Goal: Transaction & Acquisition: Purchase product/service

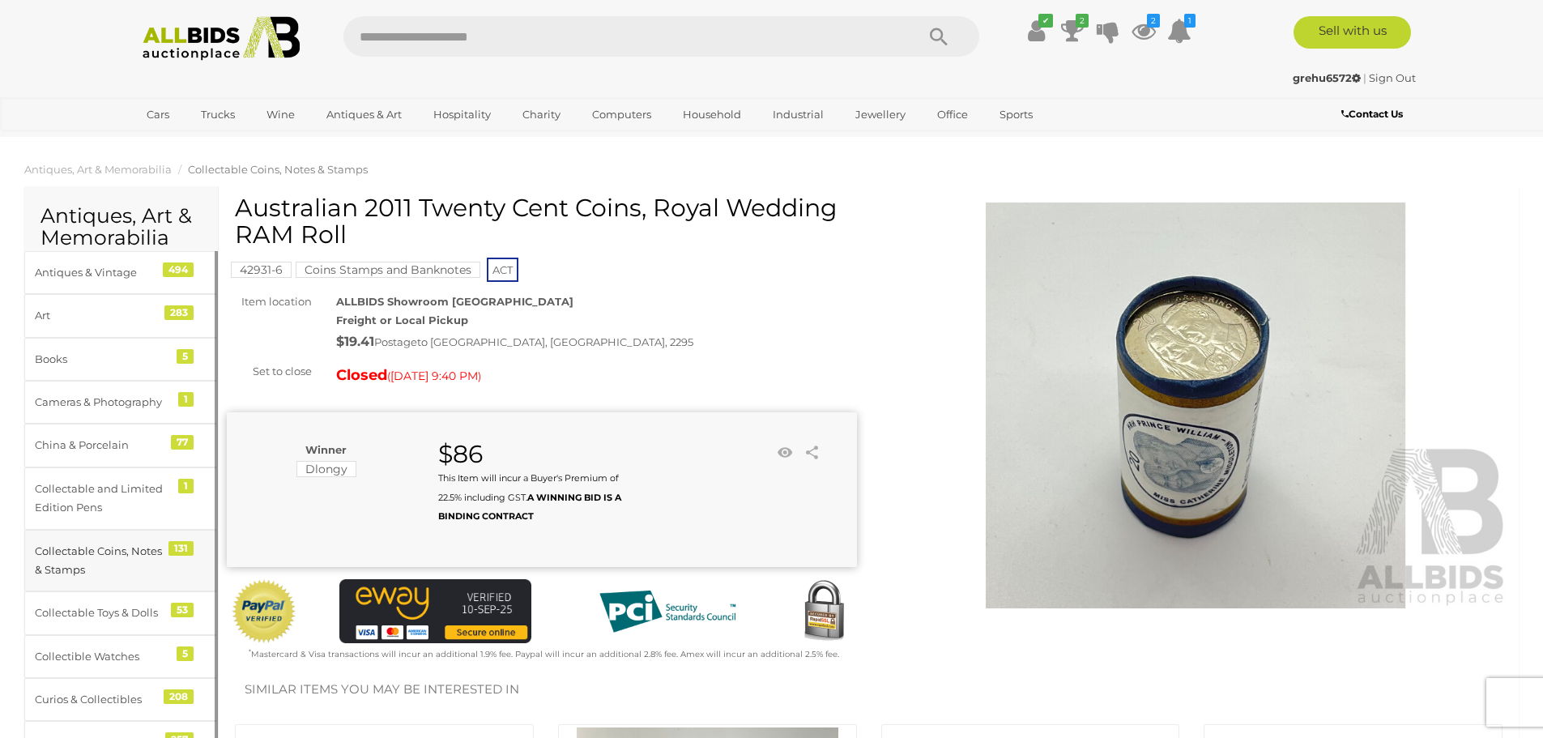
click at [78, 549] on div "Collectable Coins, Notes & Stamps" at bounding box center [102, 561] width 134 height 38
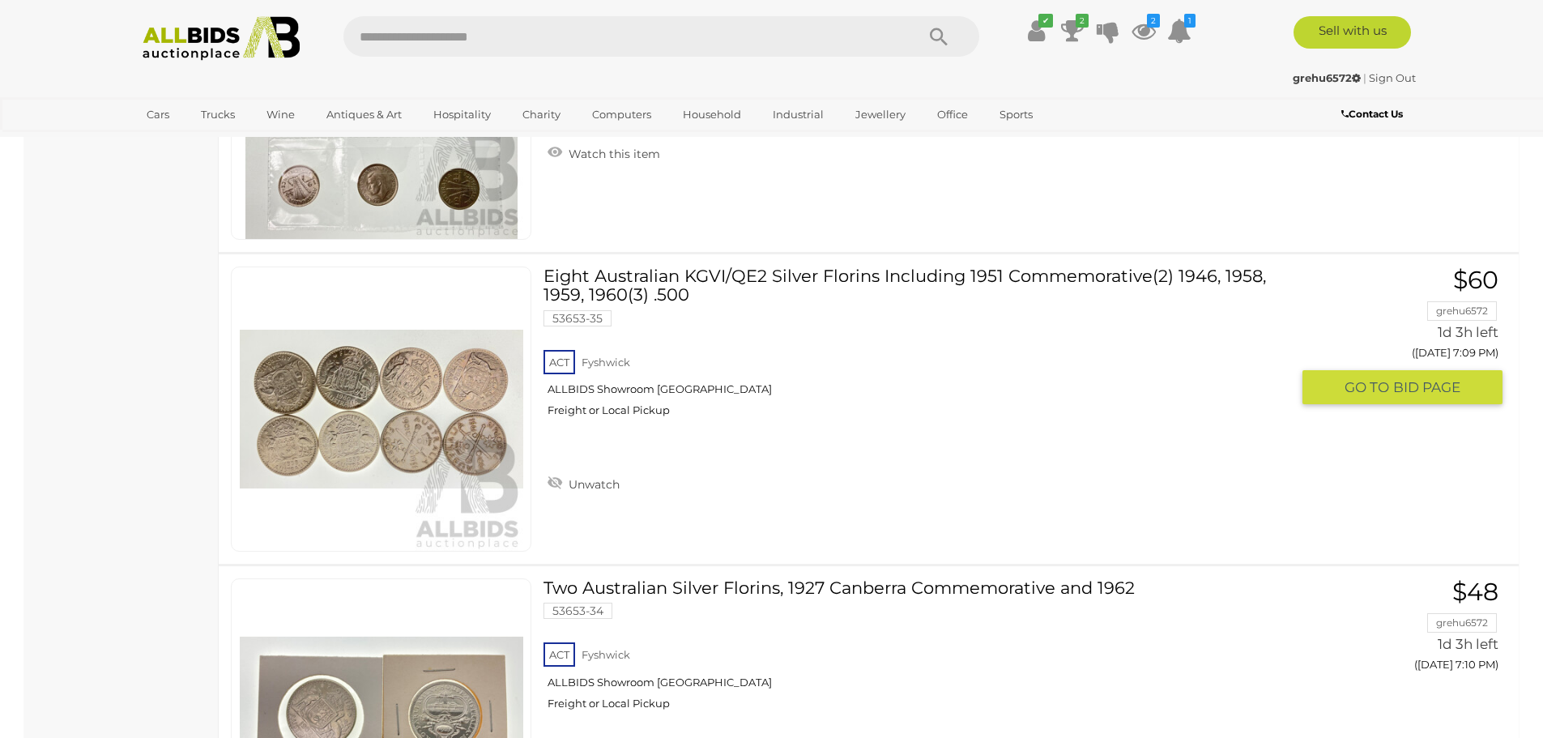
scroll to position [11100, 0]
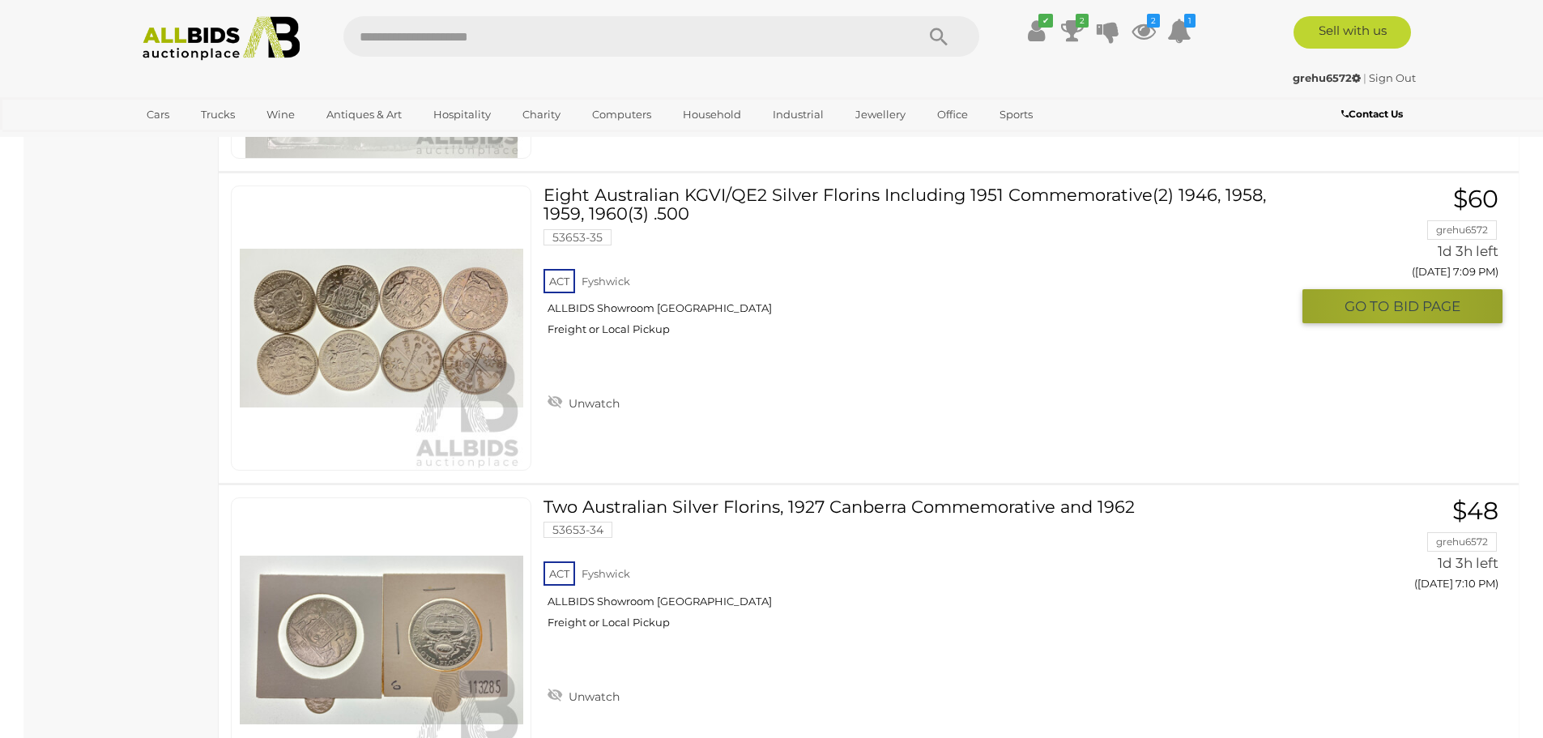
click at [1390, 308] on span "GO TO" at bounding box center [1369, 306] width 49 height 19
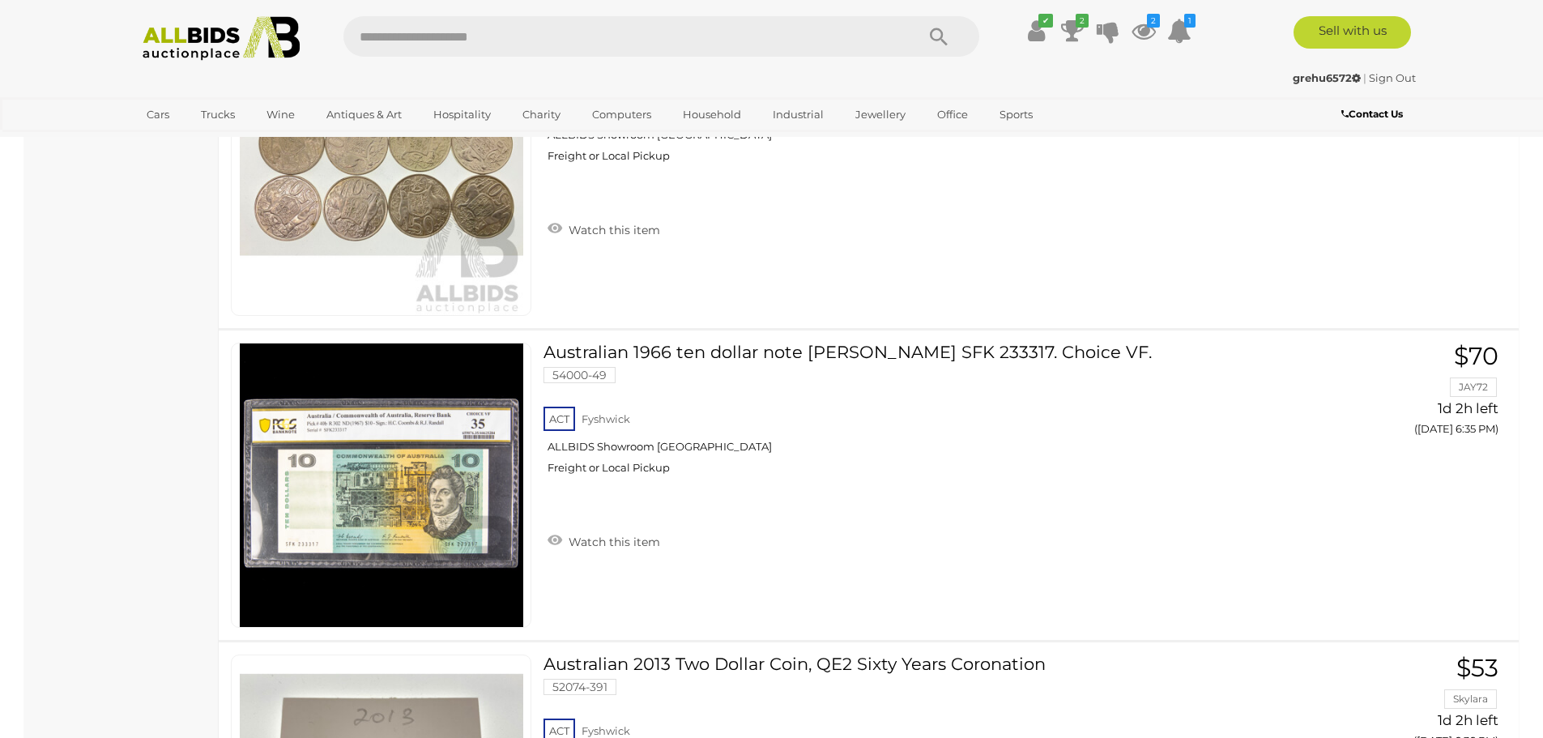
scroll to position [11188, 0]
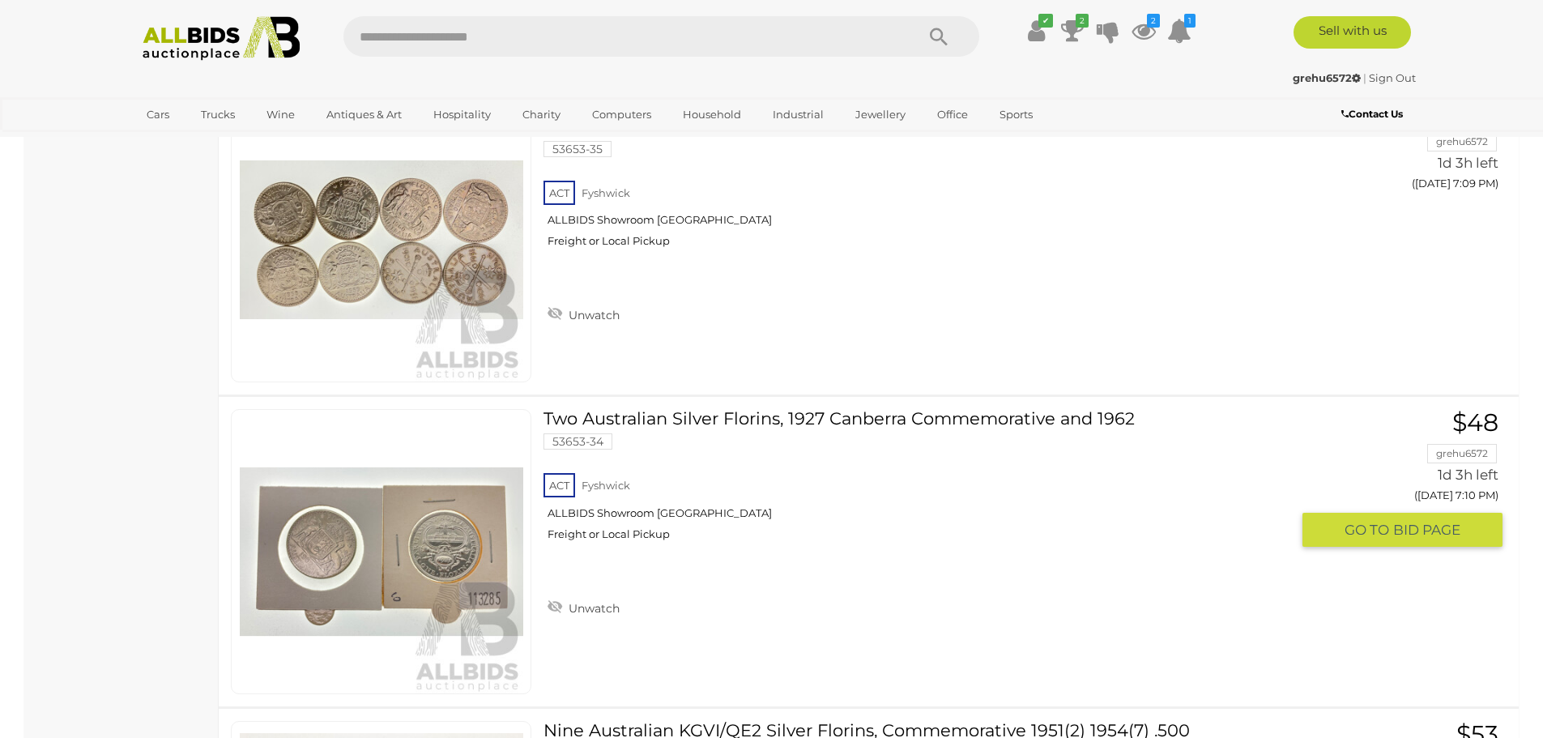
click at [1400, 534] on span "BID PAGE" at bounding box center [1427, 530] width 67 height 19
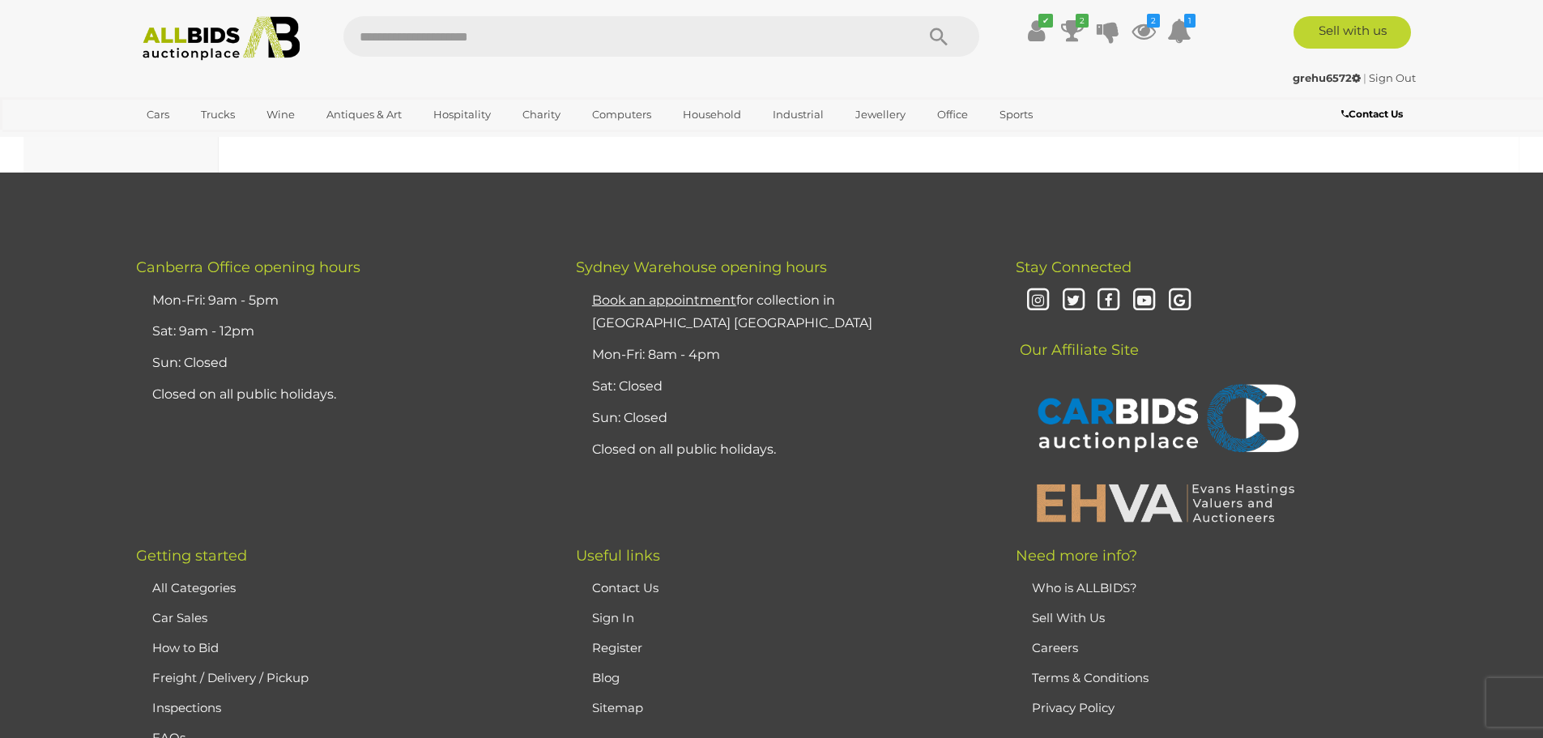
scroll to position [1824, 0]
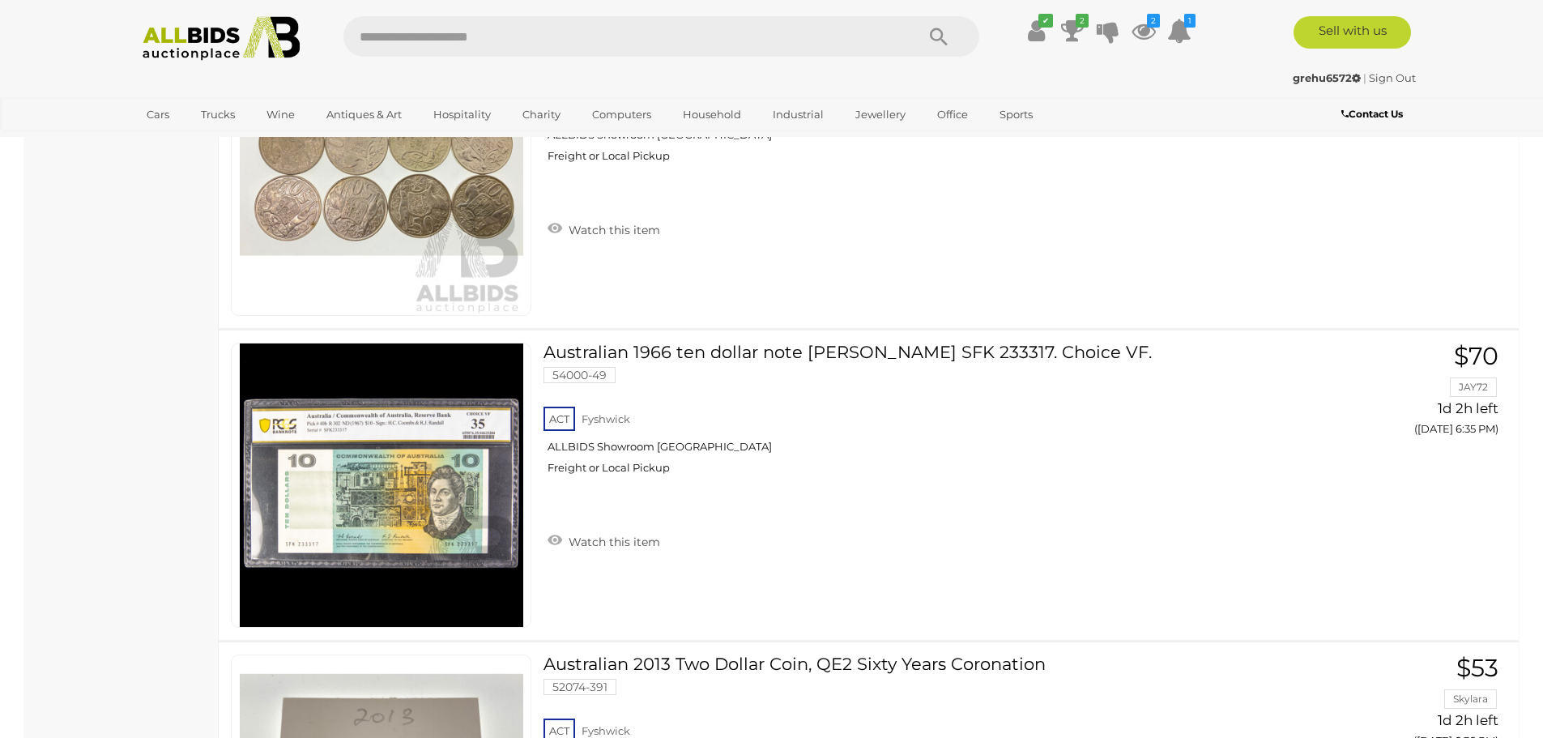
scroll to position [11500, 0]
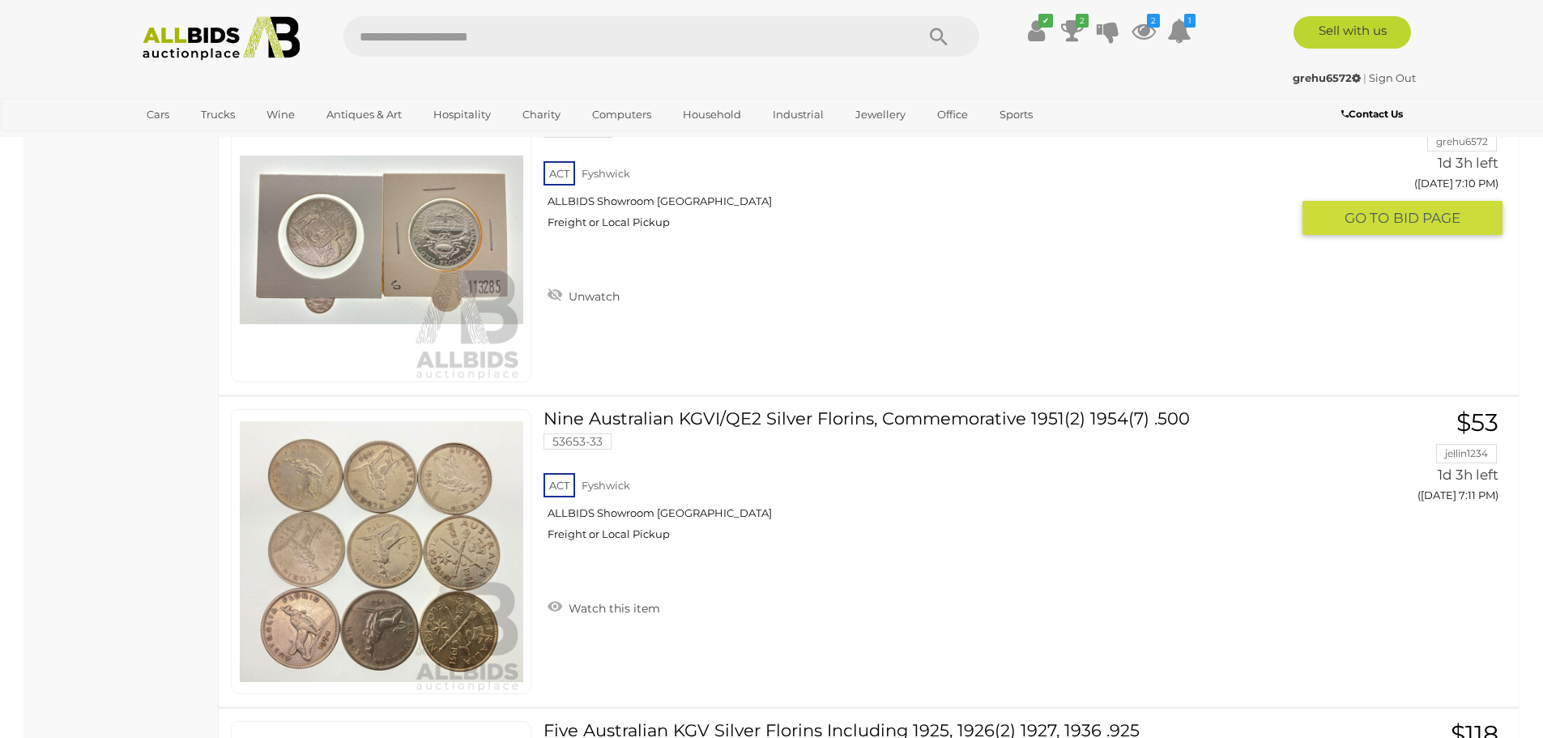
click at [1402, 222] on span "BID PAGE" at bounding box center [1427, 218] width 67 height 19
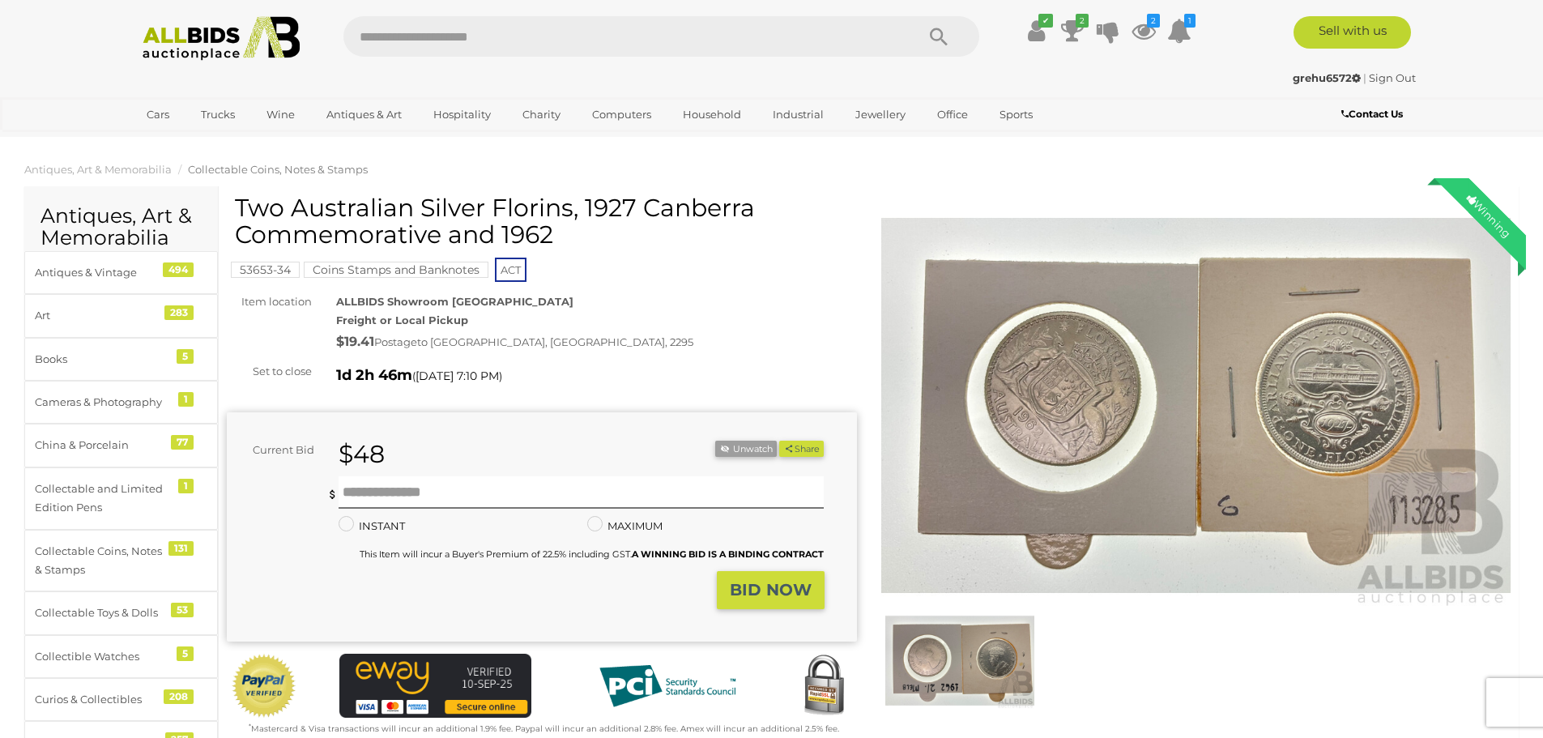
click at [759, 590] on strong "BID NOW" at bounding box center [771, 589] width 82 height 19
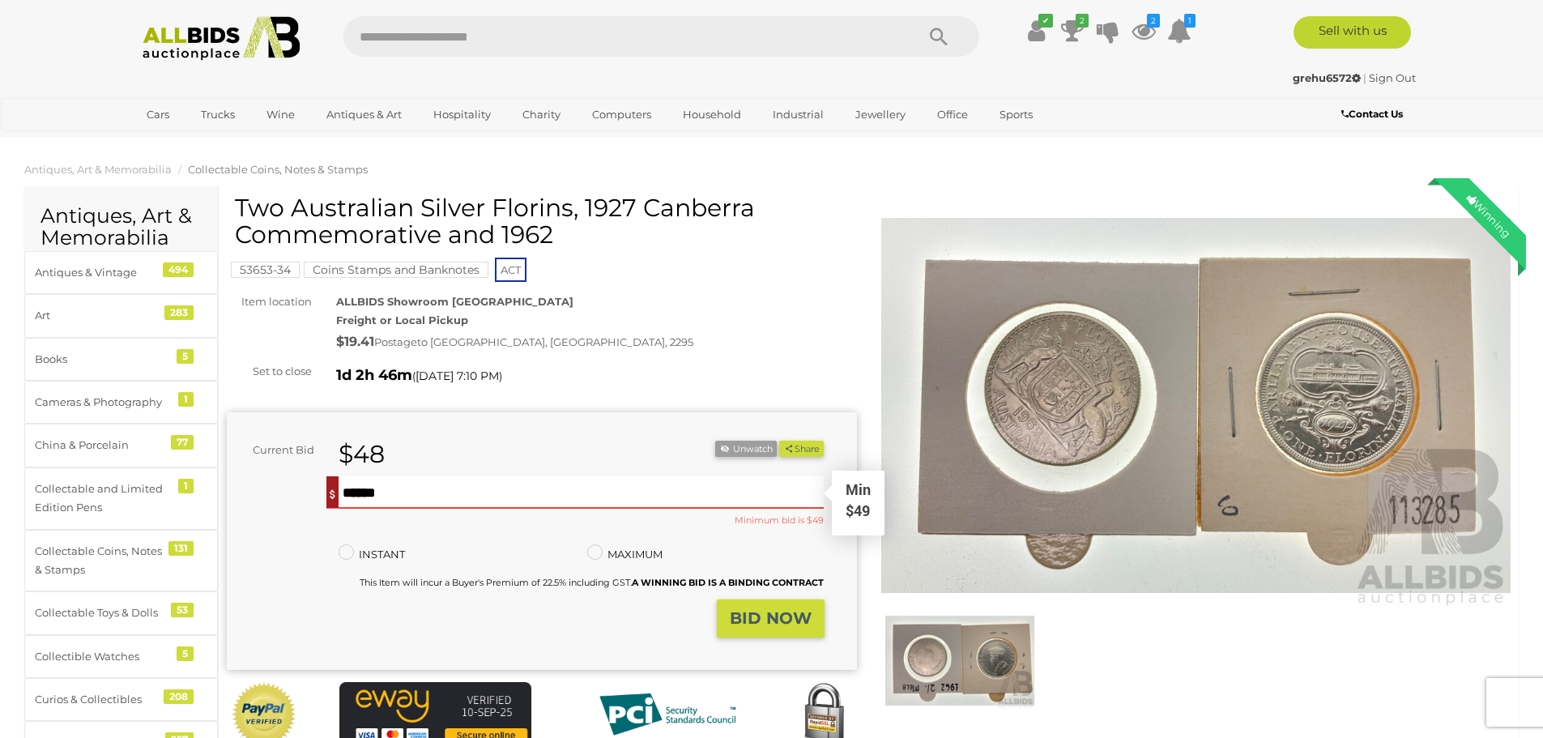
click at [343, 491] on input "text" at bounding box center [582, 492] width 486 height 32
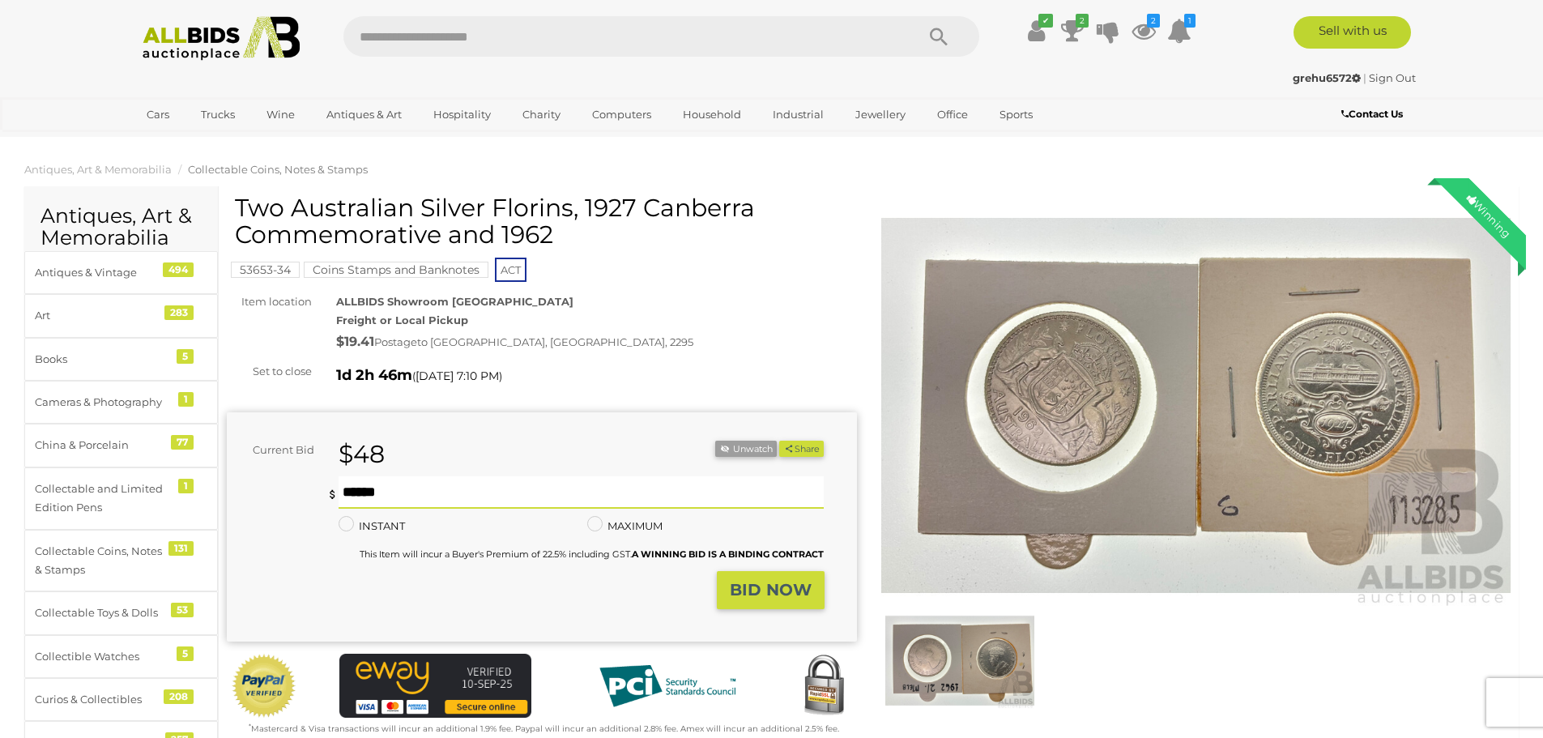
type input "**"
click at [766, 593] on strong "BID NOW" at bounding box center [771, 589] width 82 height 19
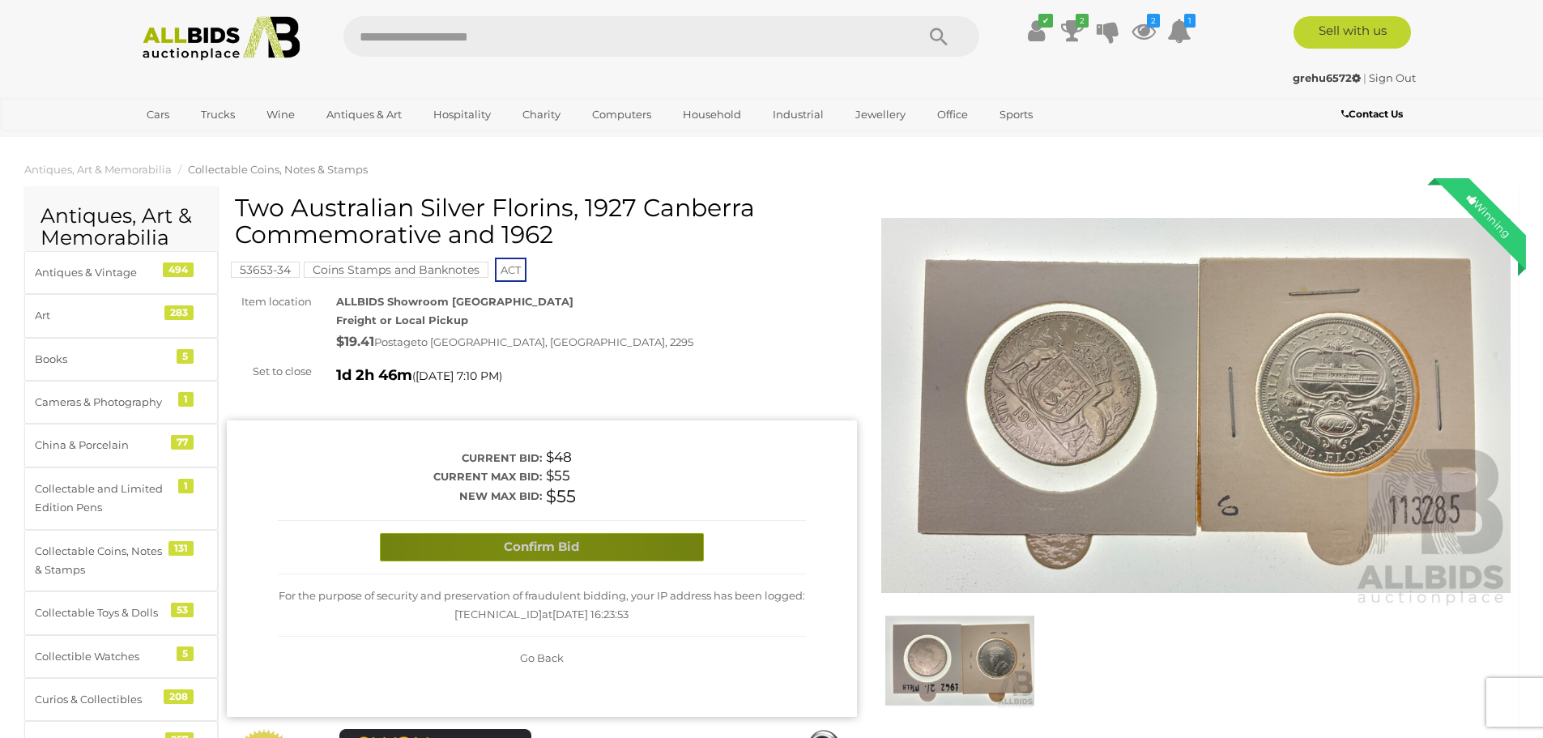
click at [531, 549] on button "Confirm Bid" at bounding box center [542, 547] width 324 height 28
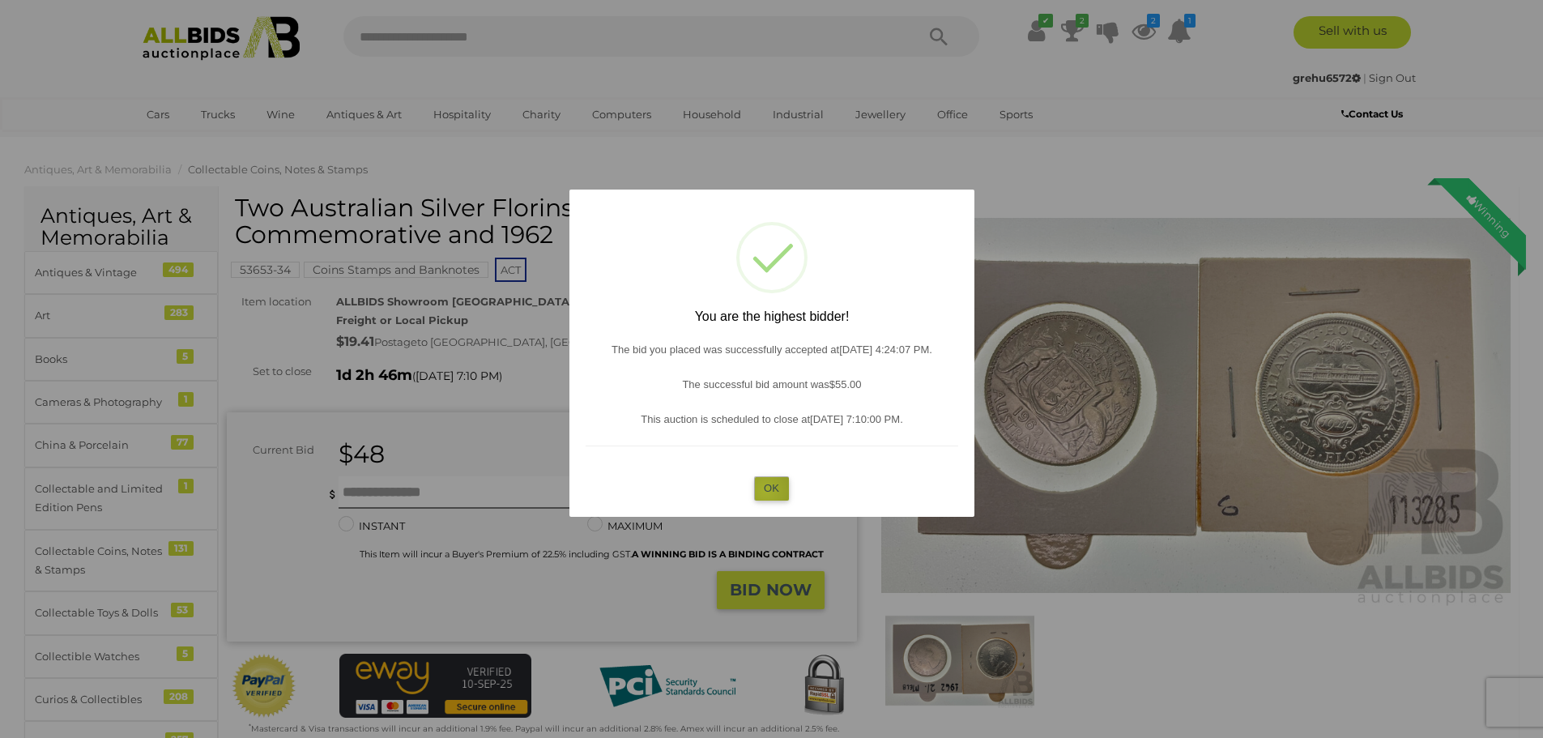
click at [766, 491] on button "OK" at bounding box center [771, 487] width 35 height 23
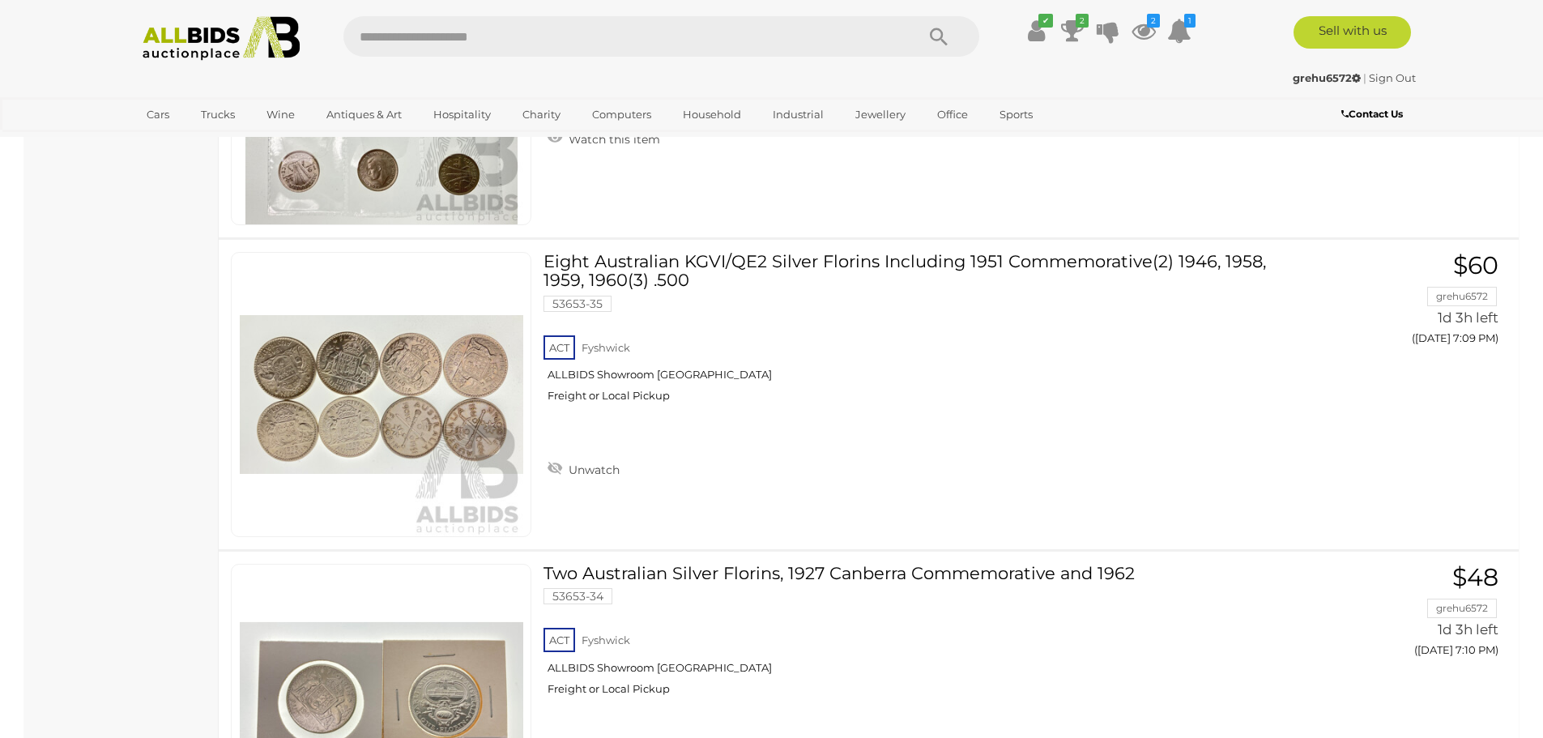
scroll to position [11014, 0]
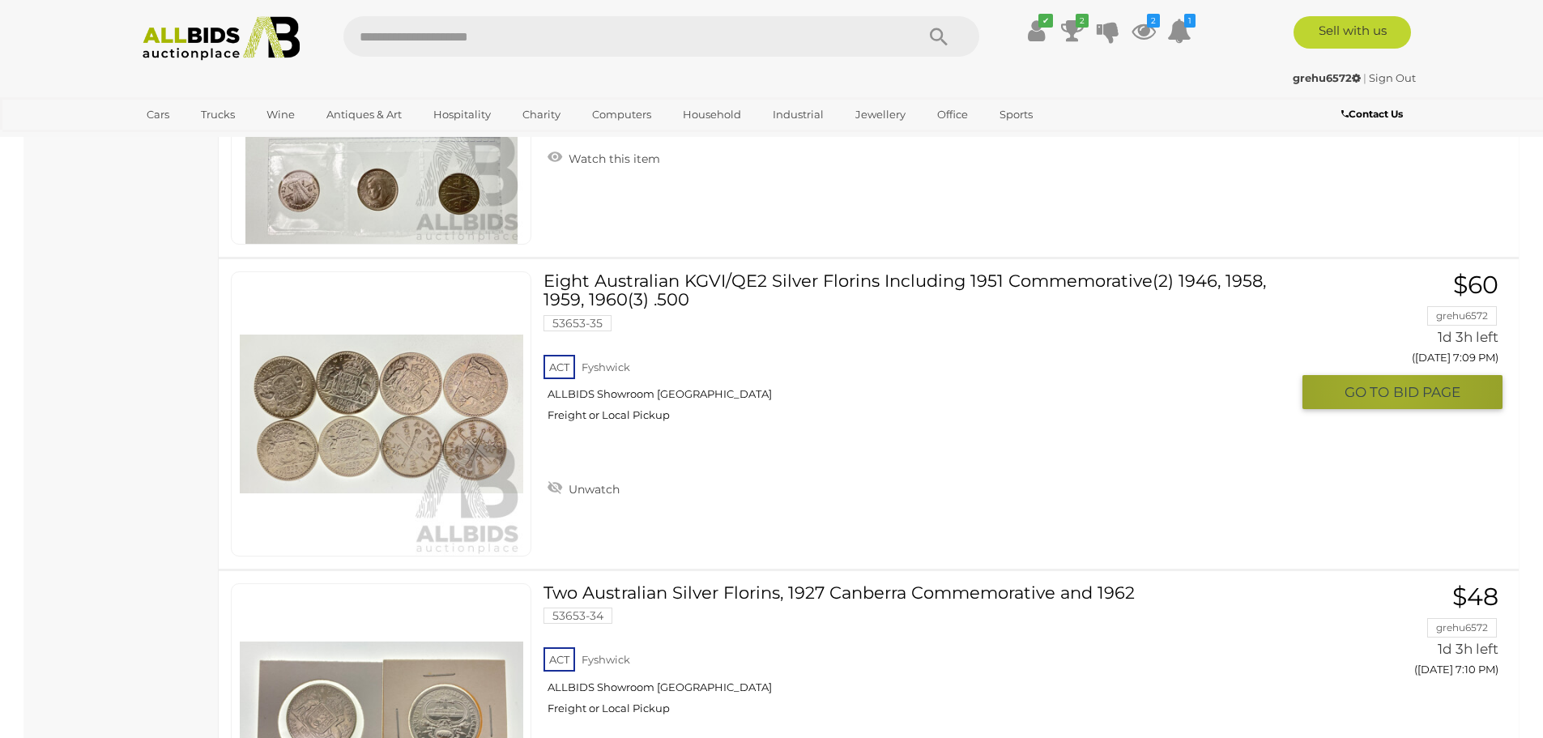
click at [1394, 386] on span "BID PAGE" at bounding box center [1427, 392] width 67 height 19
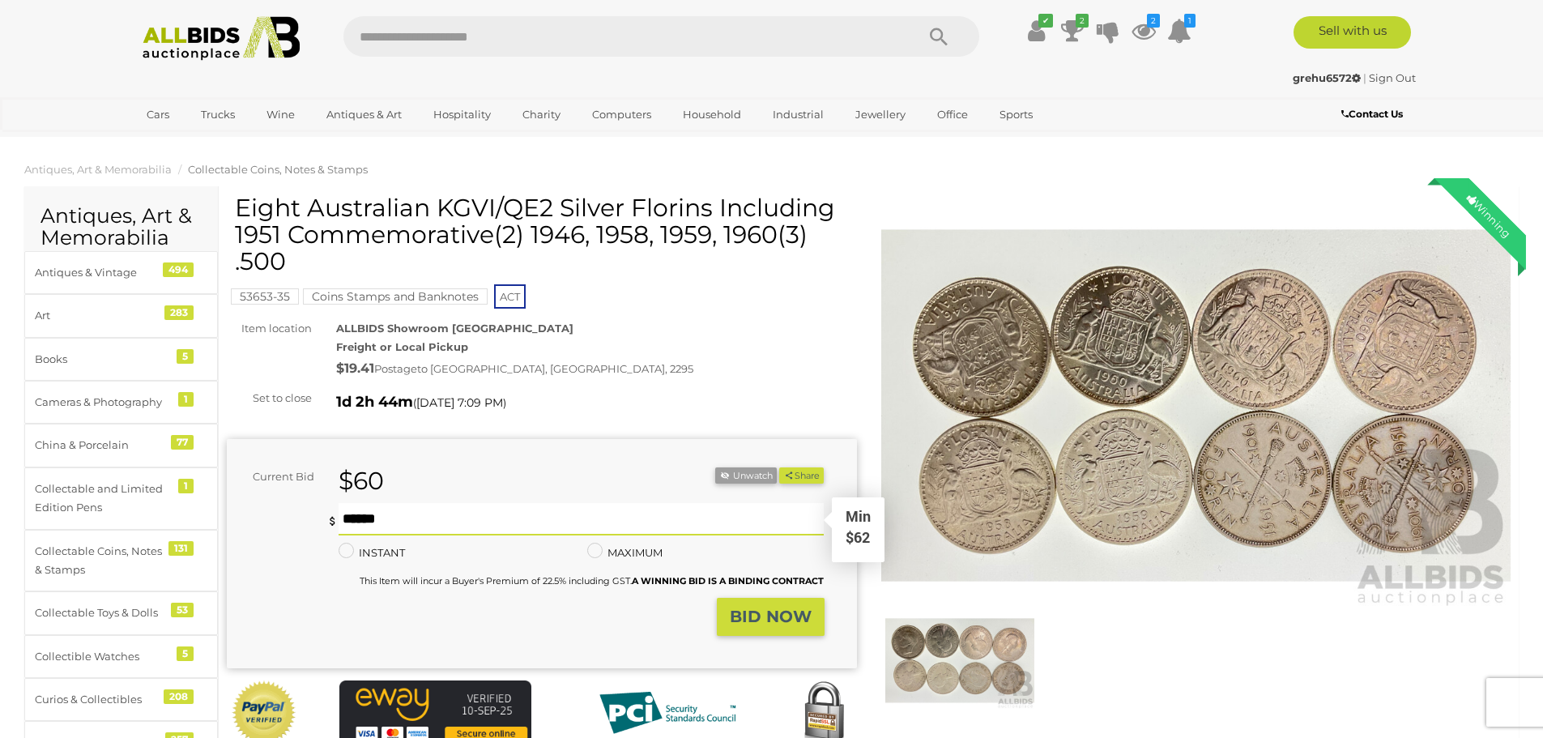
click at [343, 521] on input "text" at bounding box center [582, 519] width 486 height 32
type input "**"
click at [765, 615] on strong "BID NOW" at bounding box center [771, 616] width 82 height 19
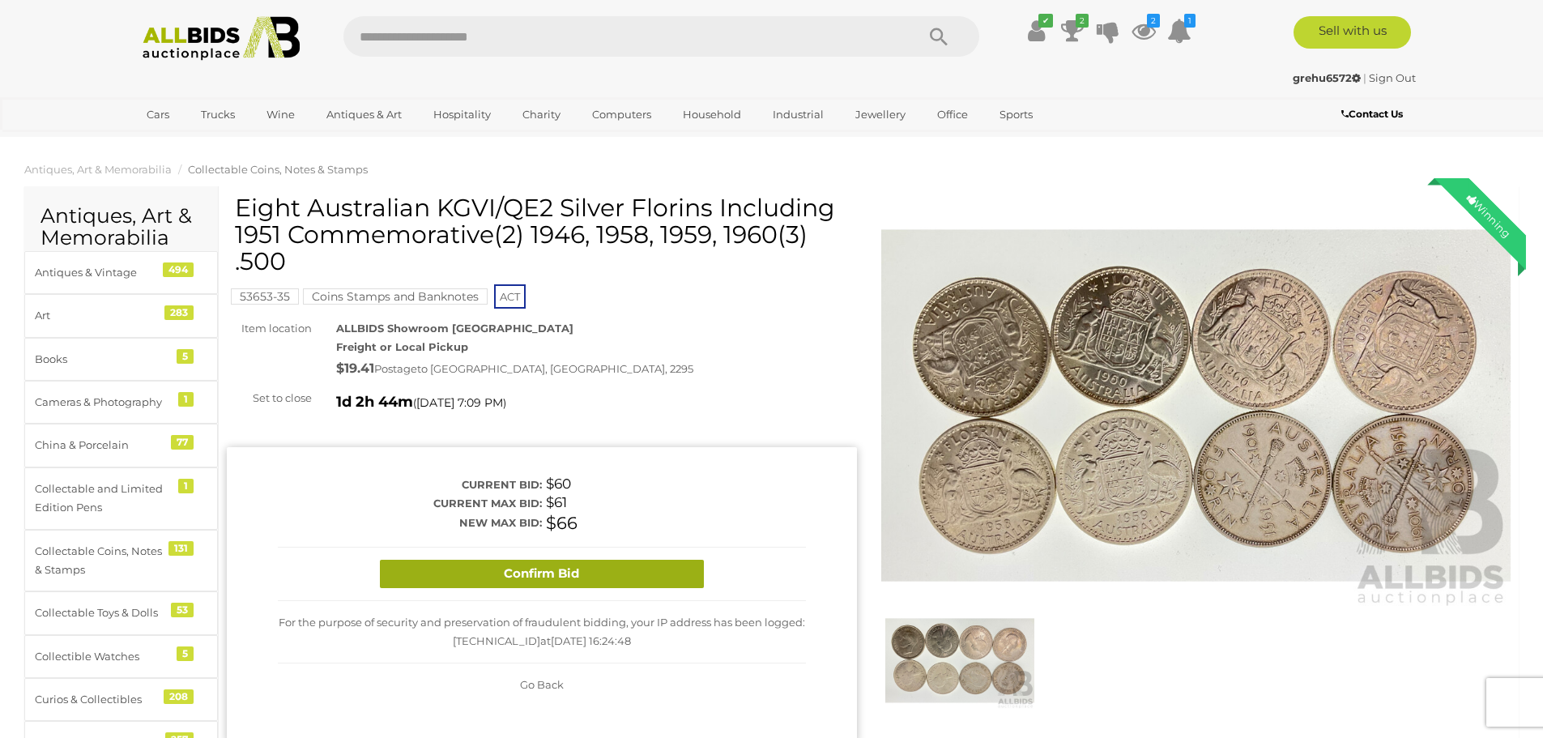
click at [538, 577] on button "Confirm Bid" at bounding box center [542, 574] width 324 height 28
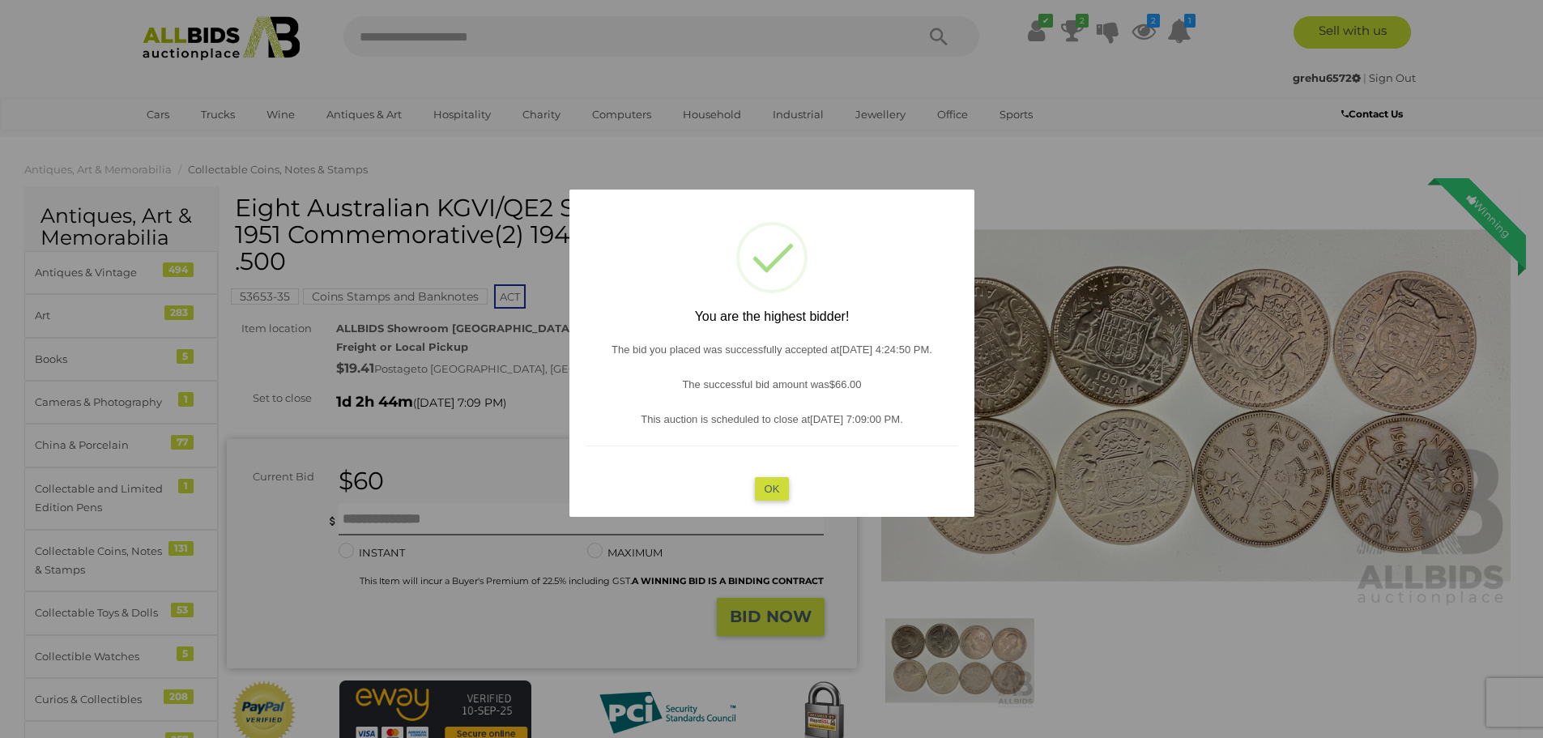
click at [767, 486] on button "OK" at bounding box center [771, 487] width 35 height 23
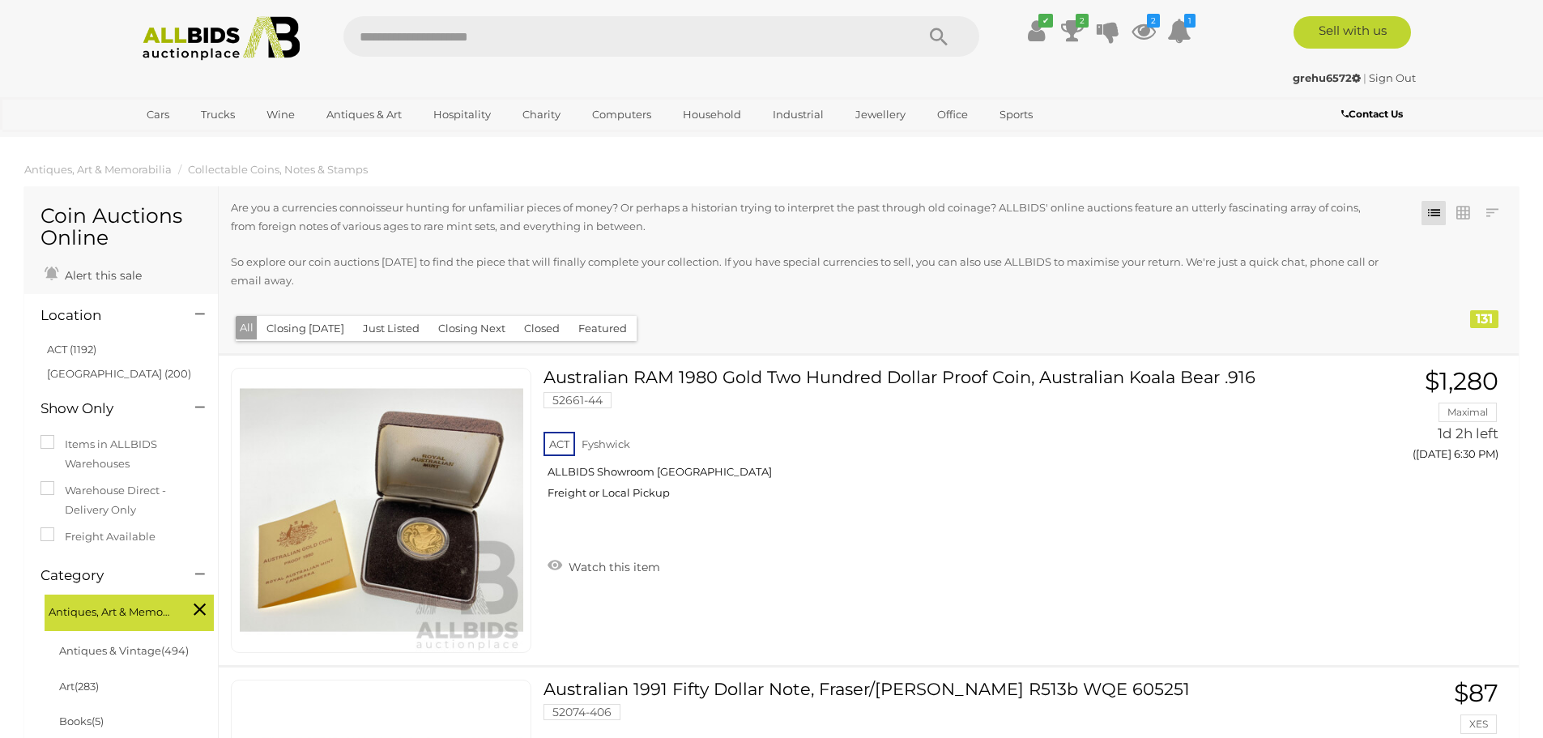
scroll to position [11014, 0]
